Goal: Task Accomplishment & Management: Complete application form

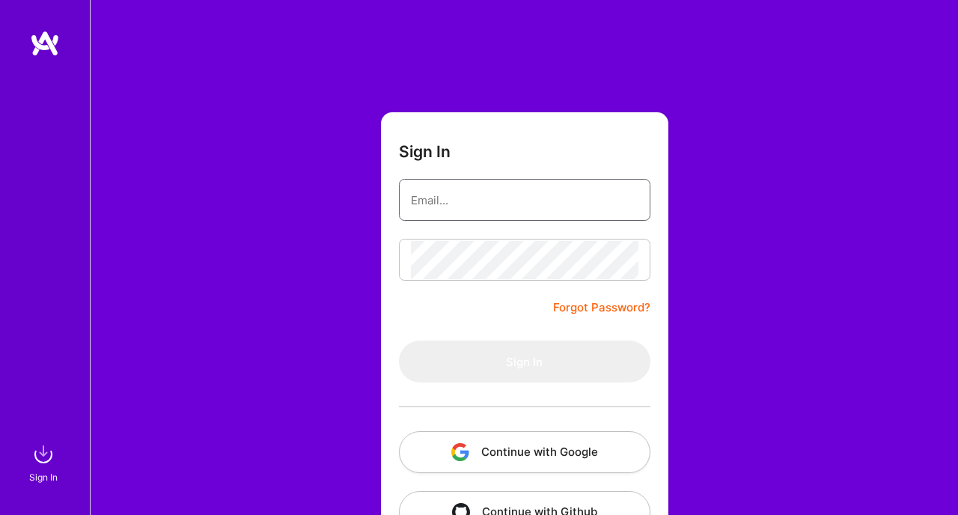
type input "[EMAIL_ADDRESS][PERSON_NAME][DOMAIN_NAME]"
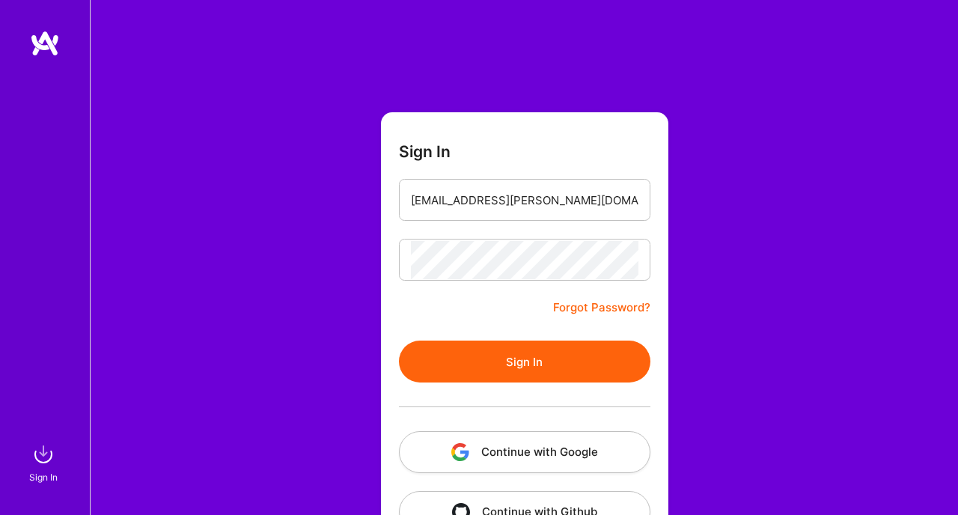
click at [761, 273] on div "Sign In [EMAIL_ADDRESS][PERSON_NAME][DOMAIN_NAME] Forgot Password? Sign In Cont…" at bounding box center [524, 281] width 868 height 562
click at [508, 366] on button "Sign In" at bounding box center [525, 362] width 252 height 42
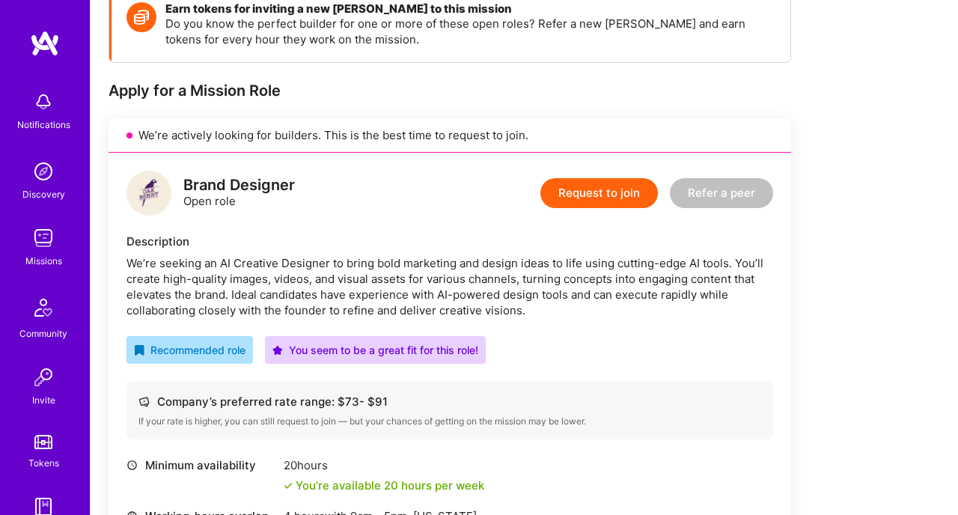
scroll to position [233, 0]
click at [603, 193] on button "Request to join" at bounding box center [600, 192] width 118 height 30
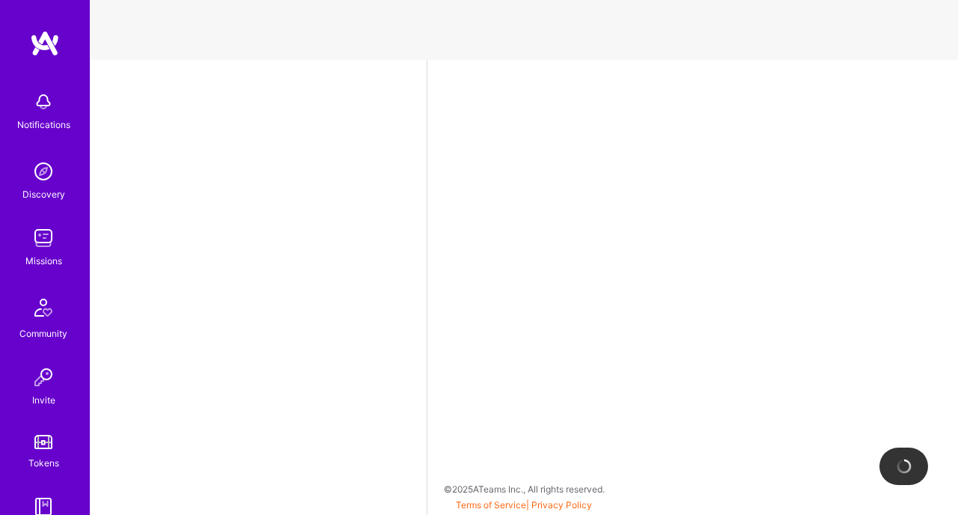
select select "MX"
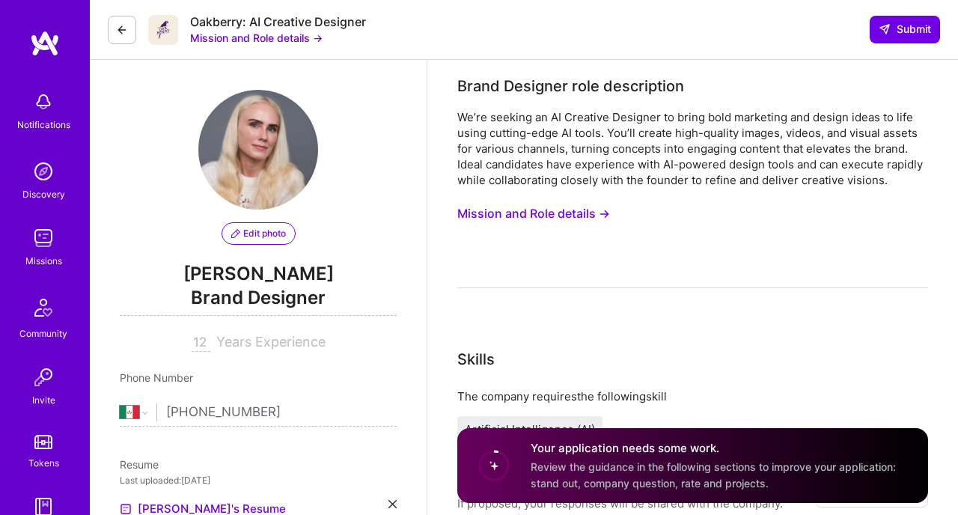
click at [556, 215] on button "Mission and Role details →" at bounding box center [533, 214] width 153 height 28
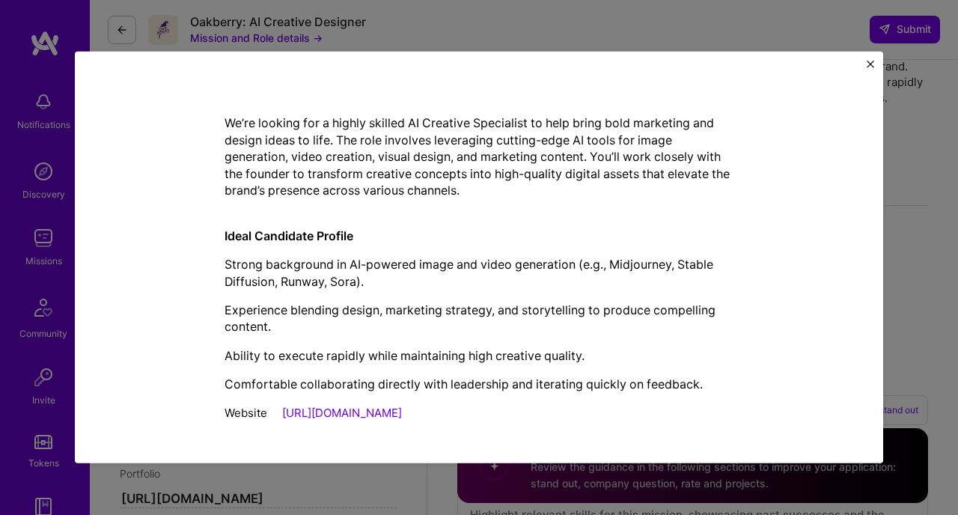
scroll to position [83, 0]
click at [367, 413] on link "[URL][DOMAIN_NAME]" at bounding box center [342, 412] width 120 height 14
click at [897, 225] on div "Mission Description and Role Details Brand Designer role description We’re seek…" at bounding box center [479, 257] width 958 height 515
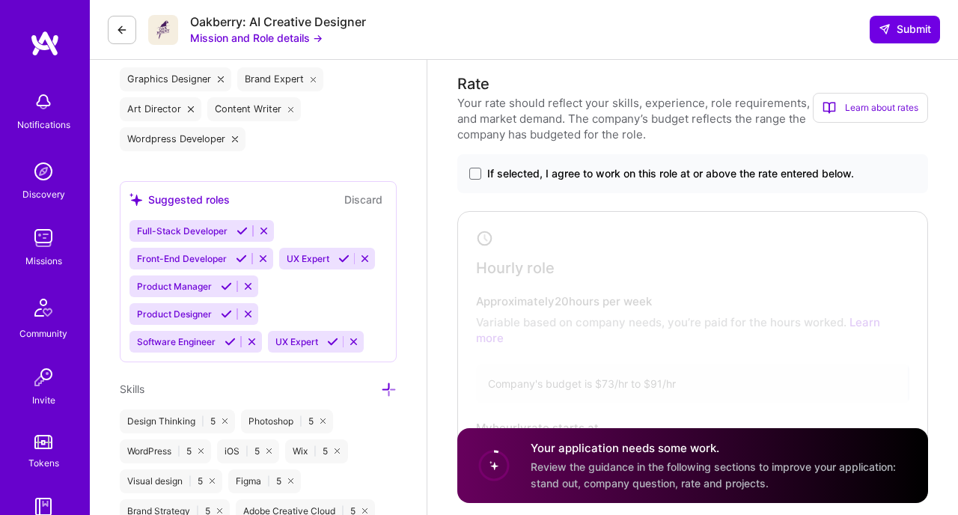
scroll to position [850, 0]
click at [478, 176] on span at bounding box center [475, 173] width 12 height 12
click at [0, 0] on input "If selected, I agree to work on this role at or above the rate entered below." at bounding box center [0, 0] width 0 height 0
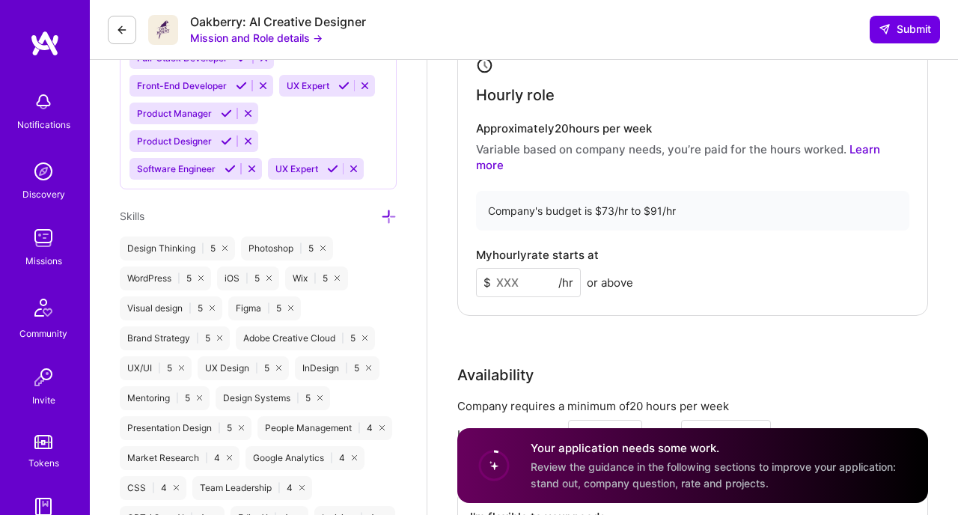
scroll to position [1023, 0]
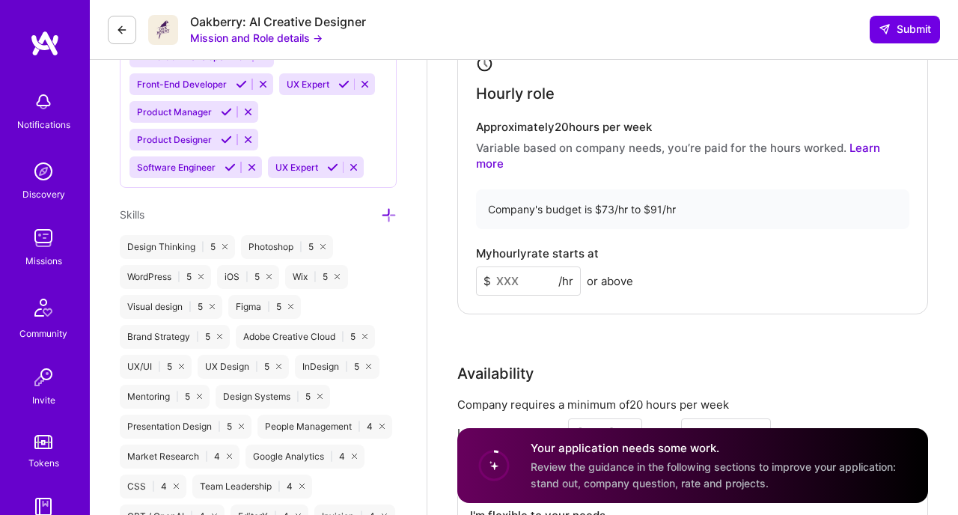
click at [516, 267] on input at bounding box center [528, 281] width 105 height 29
type input "76"
click at [713, 250] on div "My hourly rate starts at $ 76 /hr or above" at bounding box center [692, 271] width 433 height 49
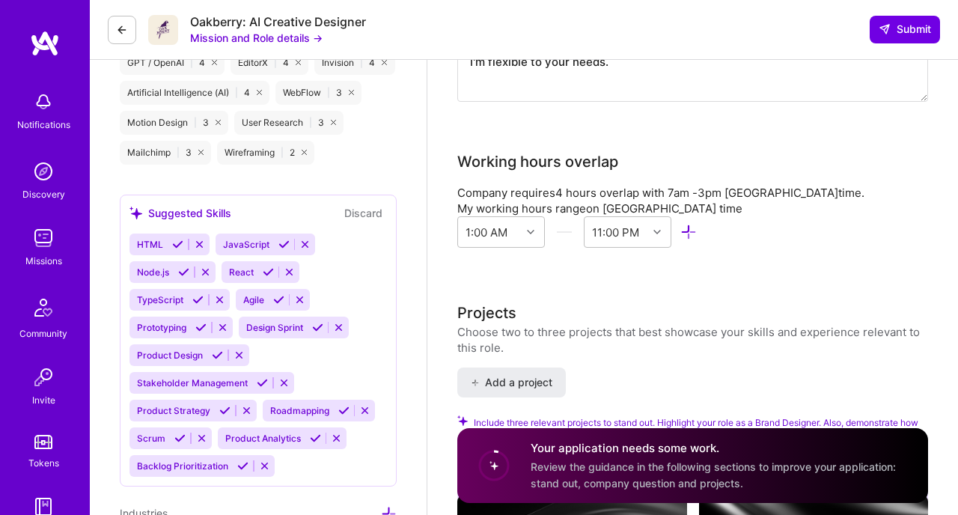
scroll to position [1479, 0]
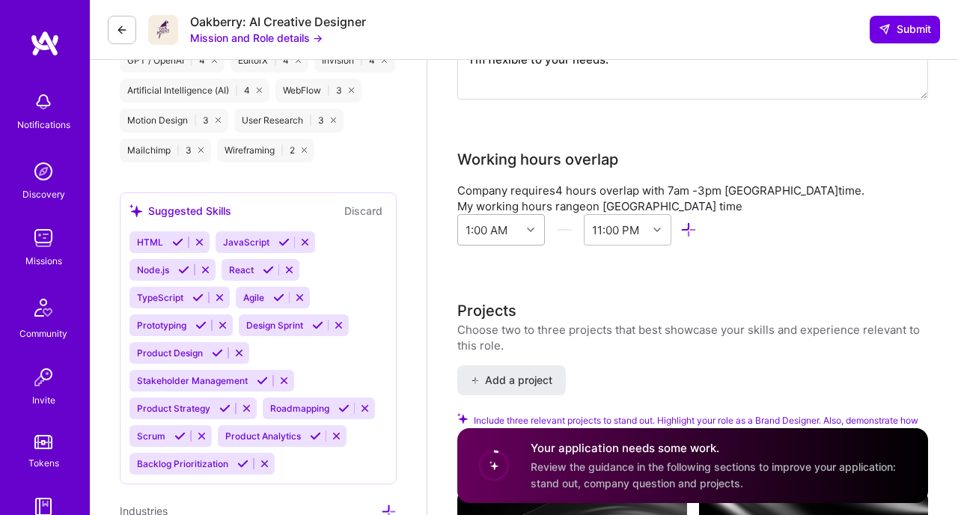
click at [533, 220] on div at bounding box center [532, 229] width 23 height 19
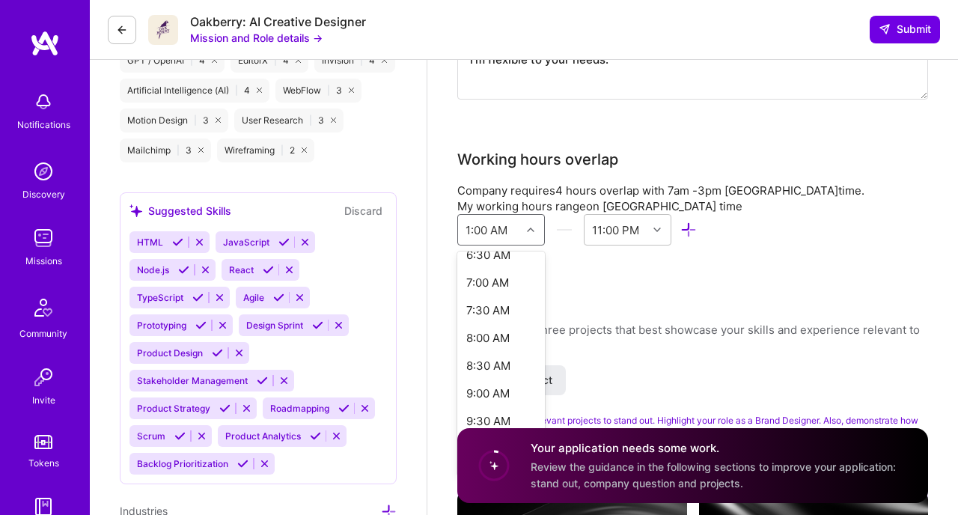
scroll to position [376, 0]
click at [502, 322] on div "8:00 AM" at bounding box center [501, 336] width 88 height 28
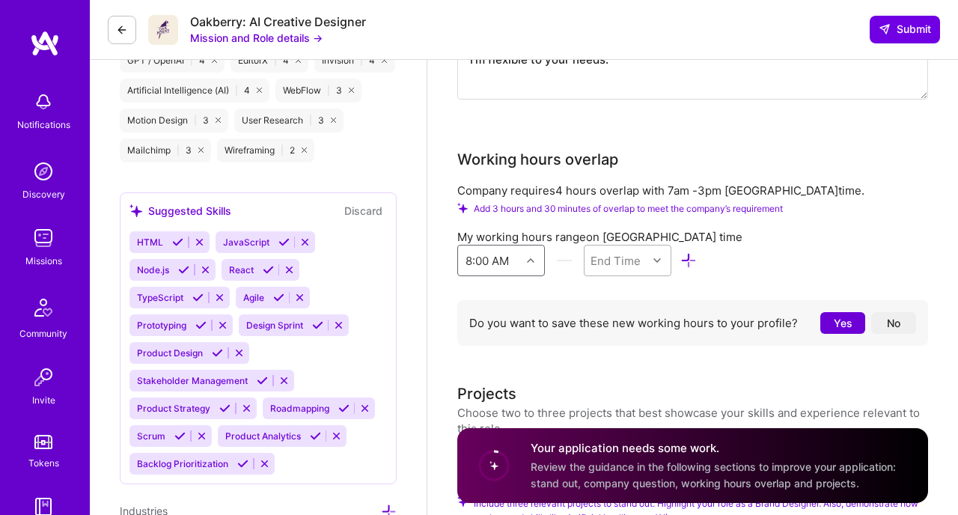
click at [655, 257] on icon at bounding box center [657, 260] width 7 height 7
click at [633, 417] on div "4:00 PM" at bounding box center [628, 431] width 88 height 28
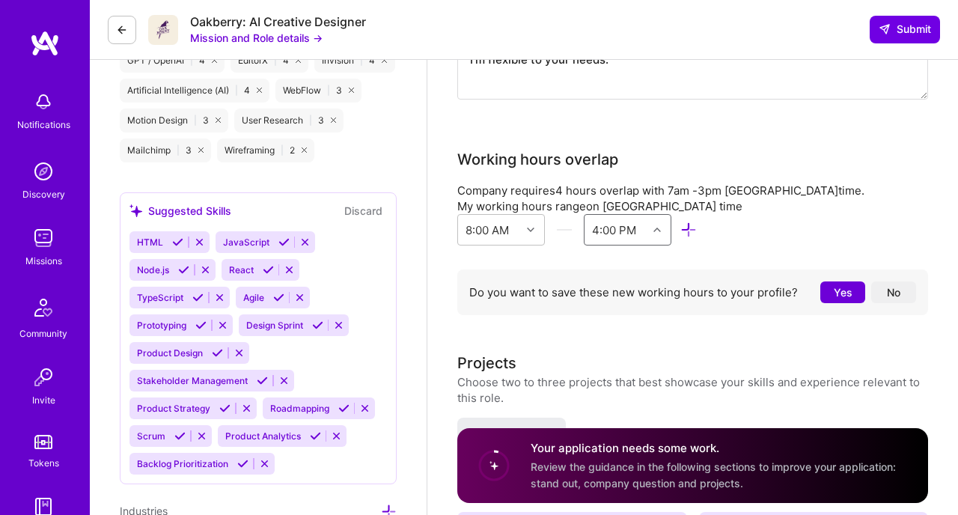
click at [841, 281] on button "Yes" at bounding box center [843, 292] width 45 height 22
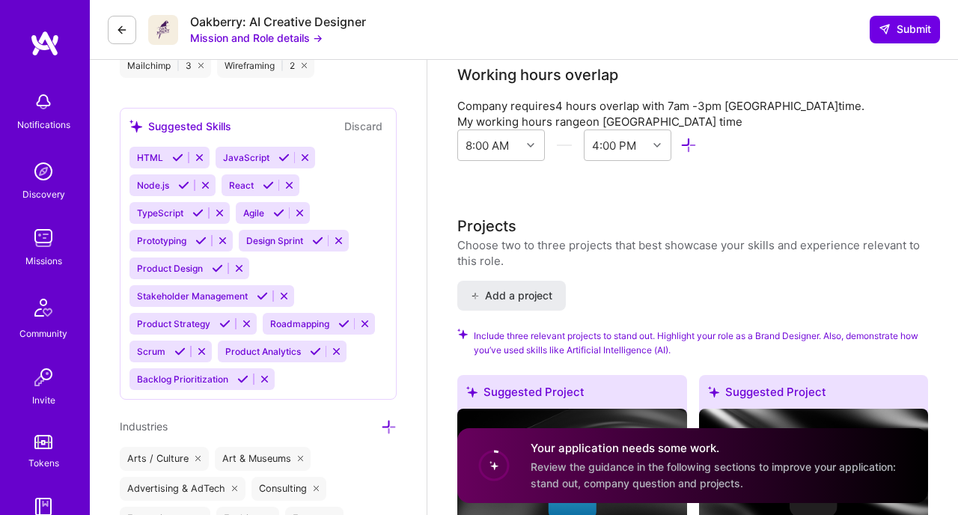
scroll to position [1565, 0]
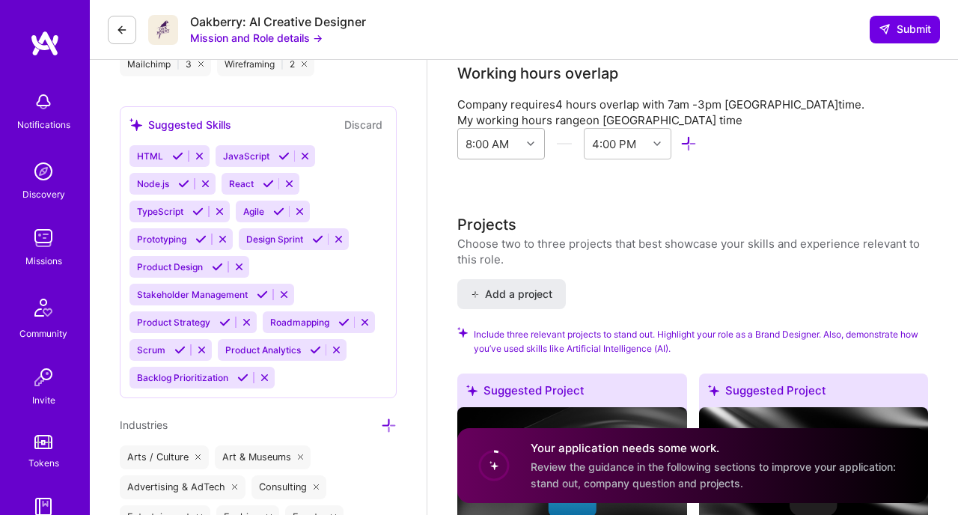
click at [529, 140] on icon at bounding box center [530, 143] width 7 height 7
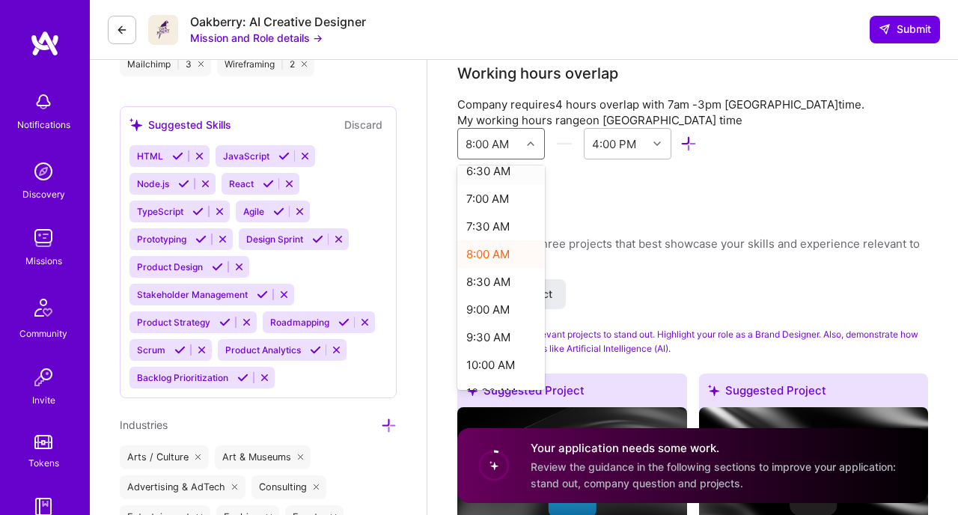
scroll to position [374, 0]
click at [511, 293] on div "9:00 AM" at bounding box center [501, 307] width 88 height 28
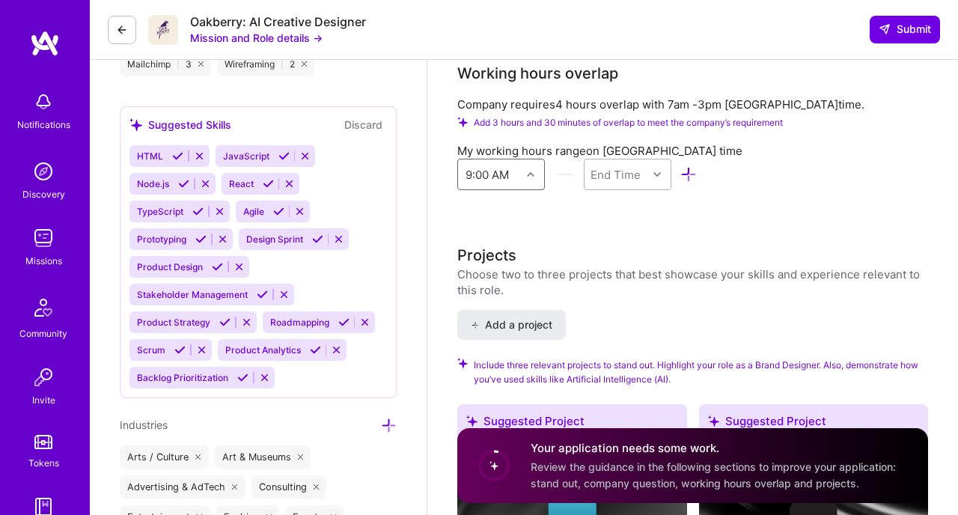
click at [651, 165] on div at bounding box center [659, 174] width 23 height 19
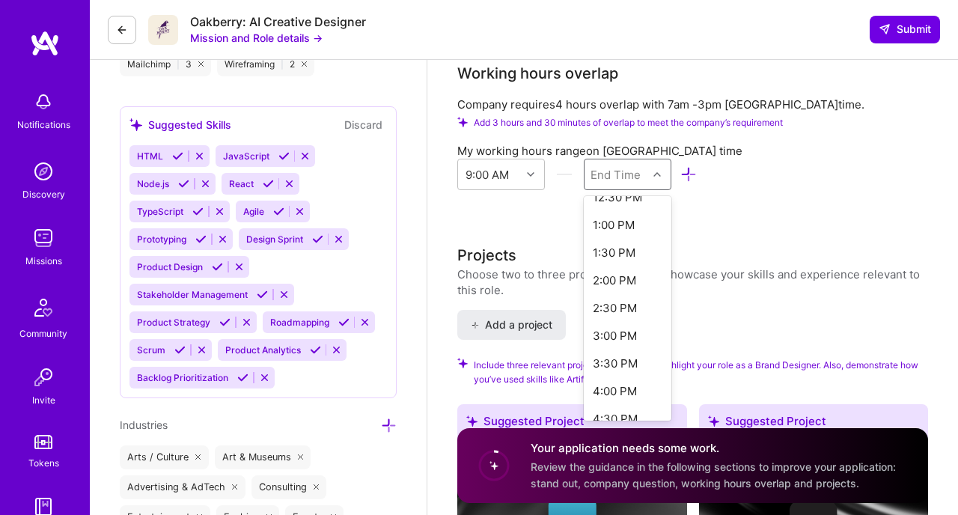
scroll to position [252, 0]
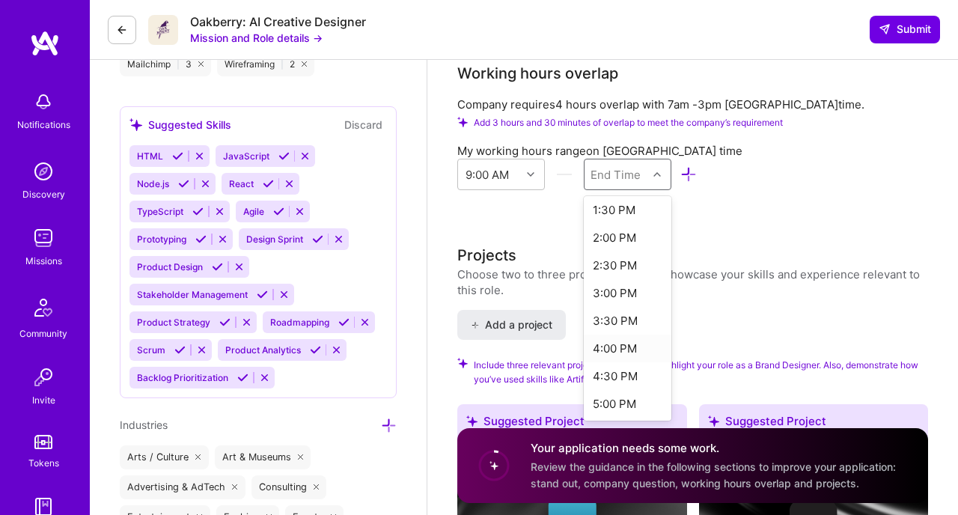
click at [630, 335] on div "4:00 PM" at bounding box center [628, 349] width 88 height 28
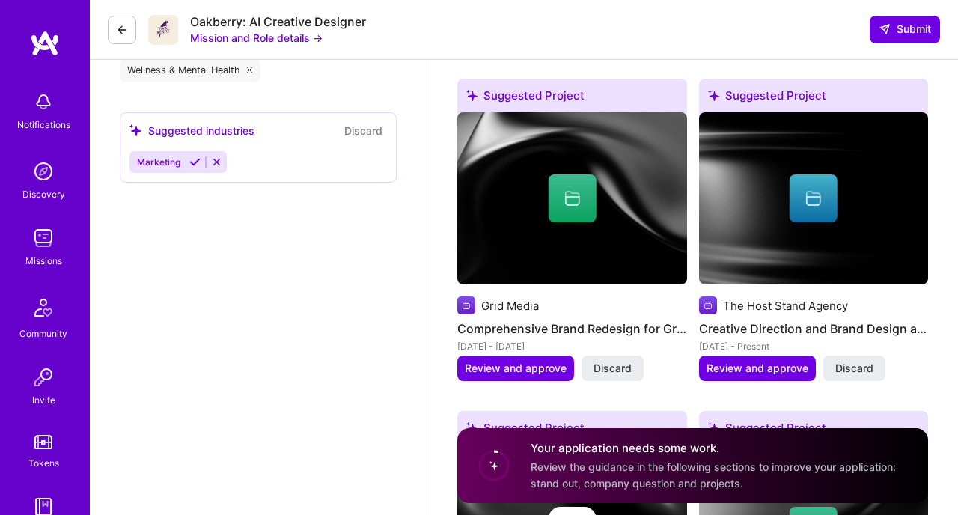
scroll to position [2197, 0]
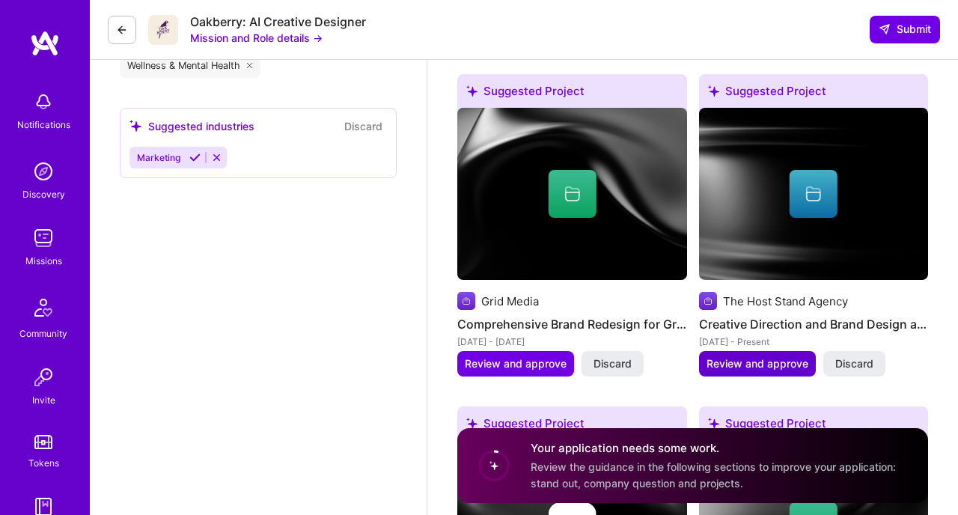
click at [785, 356] on span "Review and approve" at bounding box center [758, 363] width 102 height 15
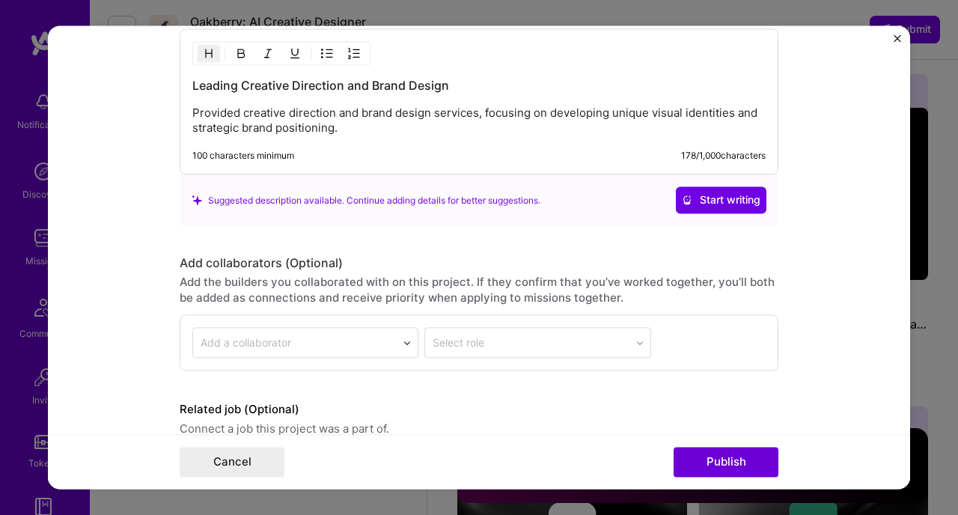
scroll to position [1601, 0]
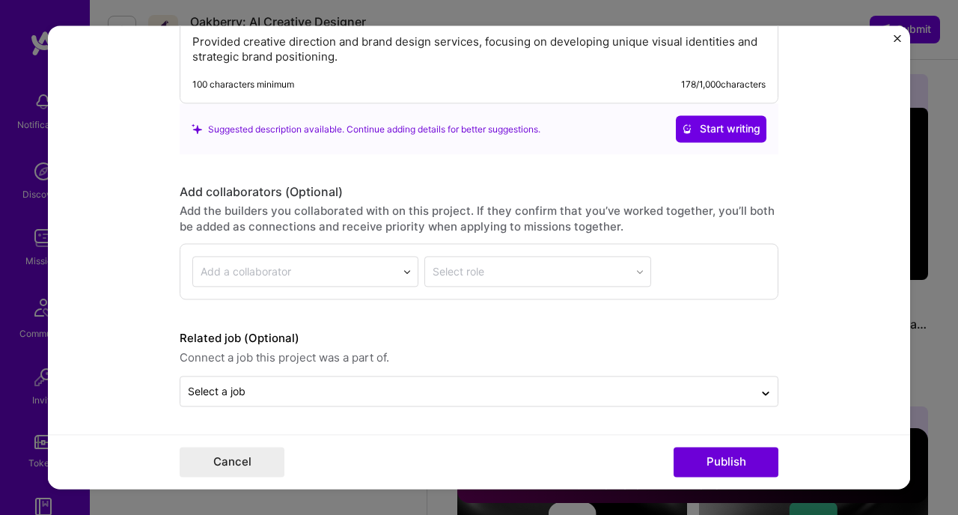
click at [901, 35] on img "Close" at bounding box center [897, 37] width 7 height 7
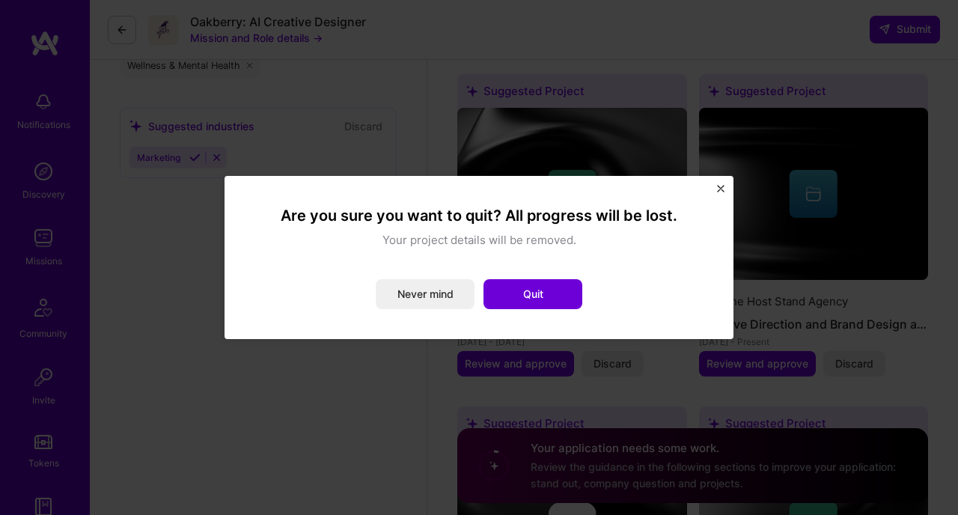
click at [722, 184] on div "Are you sure you want to quit? All progress will be lost. Your project details …" at bounding box center [479, 257] width 509 height 163
click at [445, 285] on button "Never mind" at bounding box center [425, 294] width 99 height 30
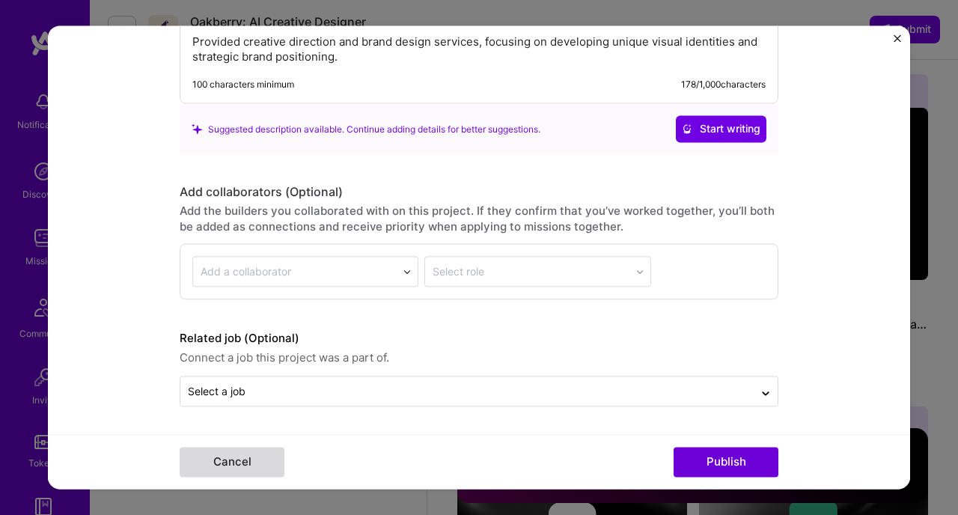
click at [226, 470] on button "Cancel" at bounding box center [232, 463] width 105 height 30
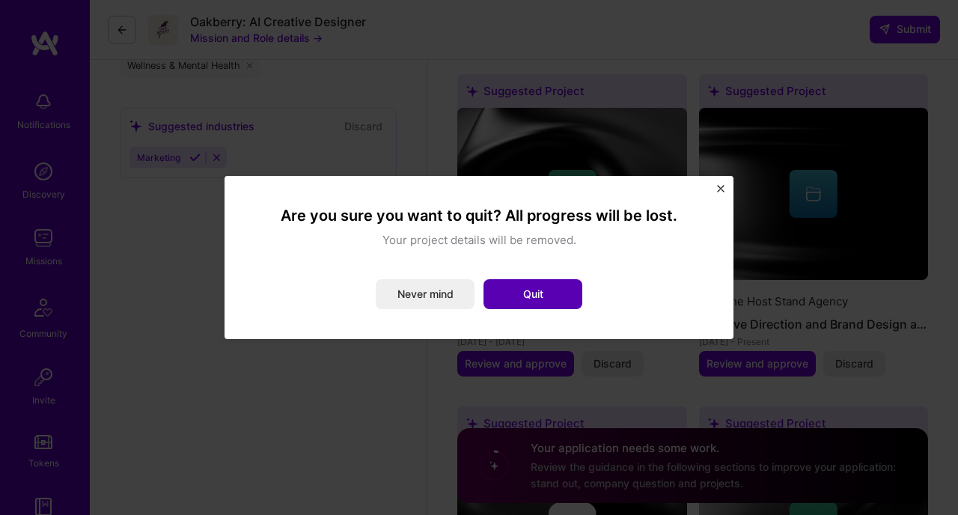
click at [547, 296] on button "Quit" at bounding box center [533, 294] width 99 height 30
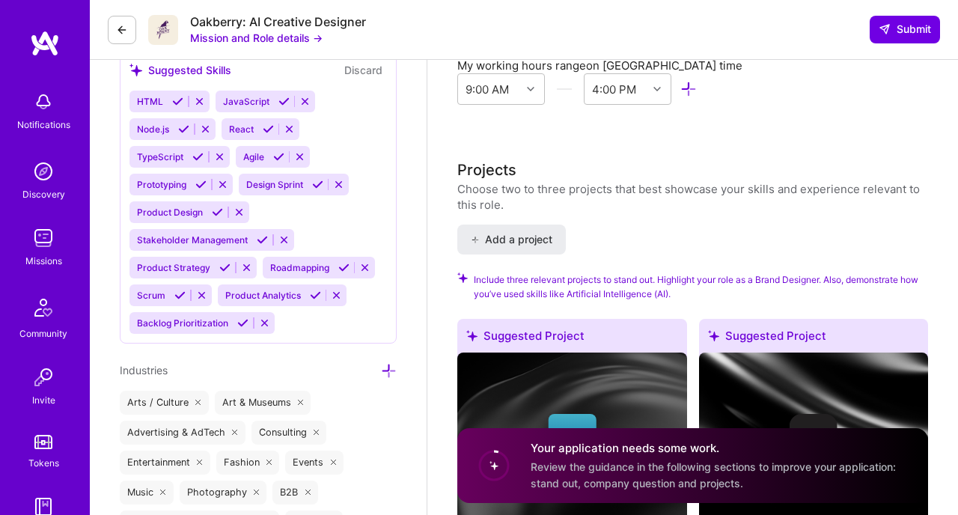
scroll to position [1622, 0]
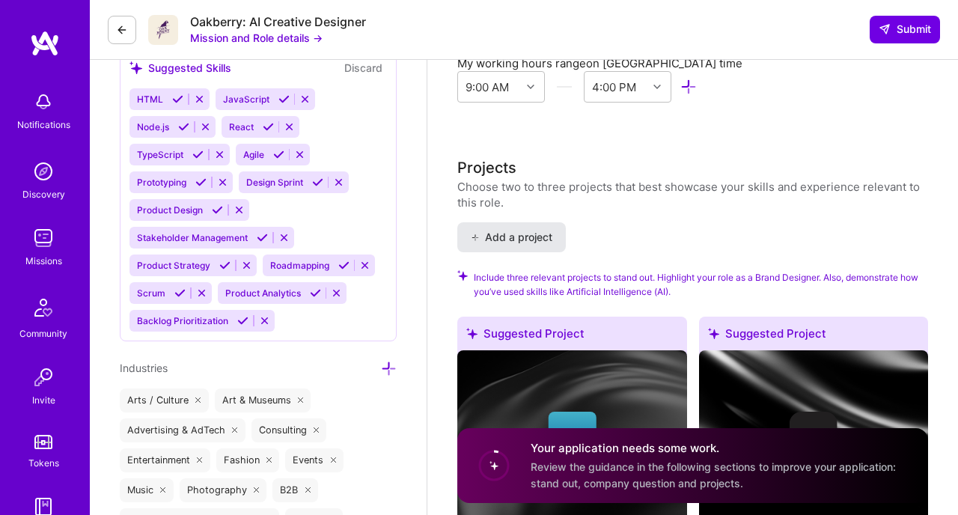
click at [541, 230] on span "Add a project" at bounding box center [512, 237] width 82 height 15
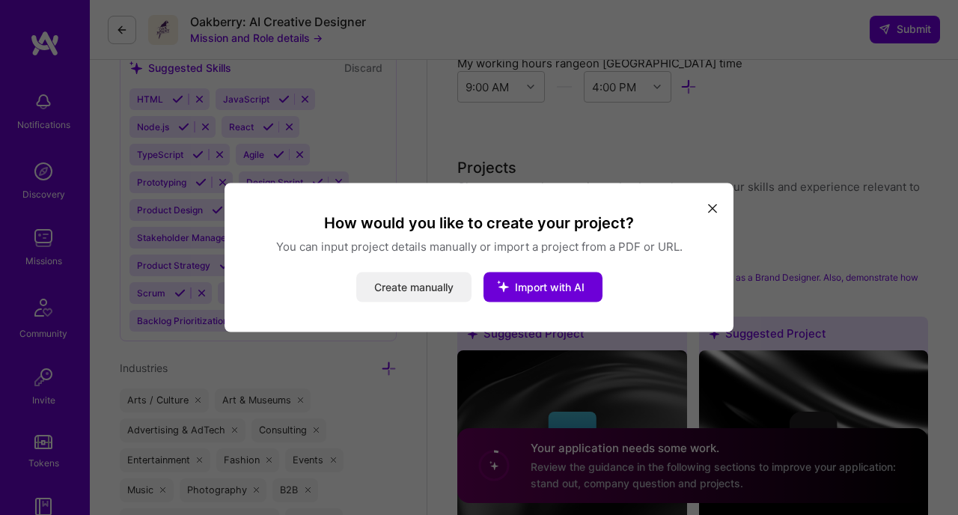
click at [396, 292] on button "Create manually" at bounding box center [413, 288] width 115 height 30
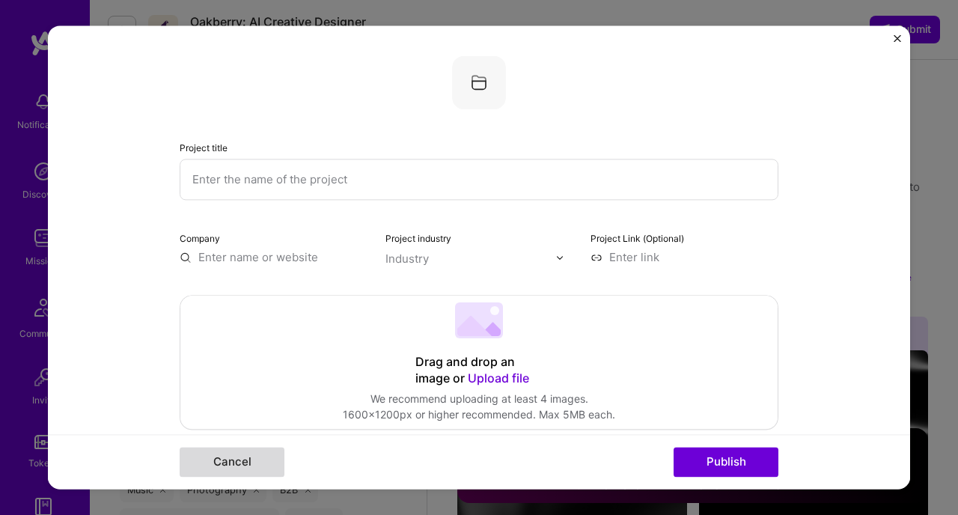
click at [263, 459] on button "Cancel" at bounding box center [232, 463] width 105 height 30
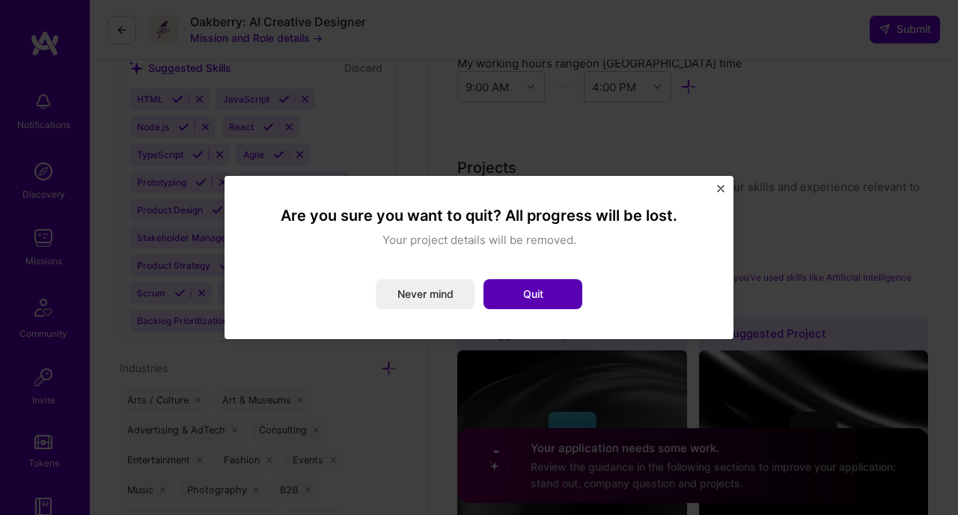
click at [570, 292] on button "Quit" at bounding box center [533, 294] width 99 height 30
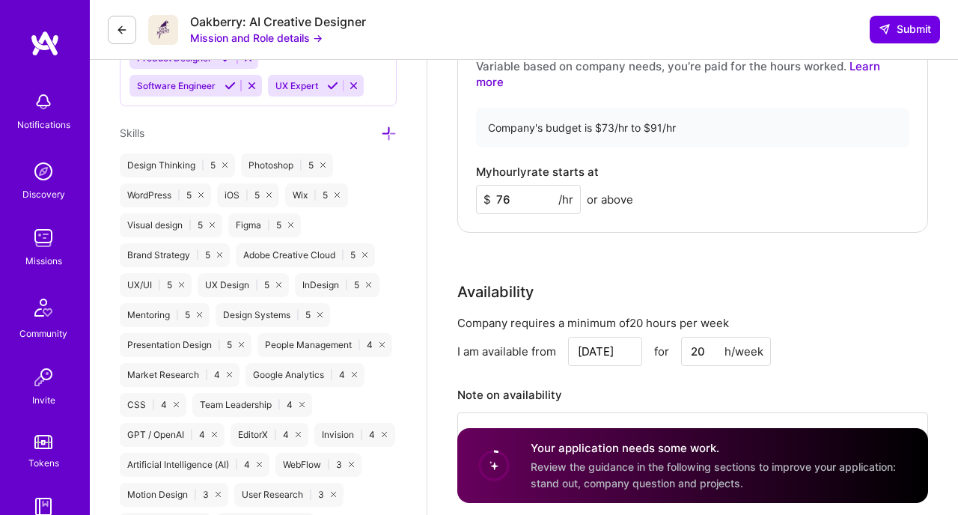
scroll to position [0, 0]
